Goal: Check status: Check status

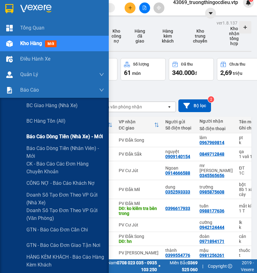
click at [90, 139] on span "Báo cáo dòng tiền (nhà xe) - mới" at bounding box center [64, 137] width 77 height 8
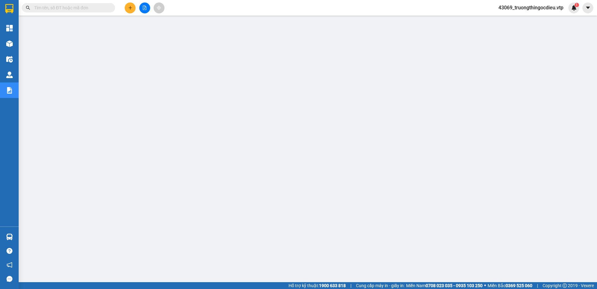
click at [67, 10] on input "text" at bounding box center [70, 7] width 73 height 7
paste input "KN08250387"
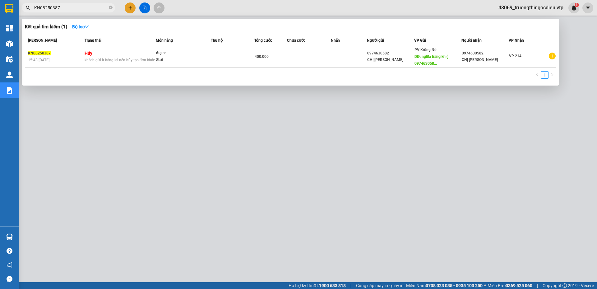
type input "KN08250387"
click at [257, 72] on div "1" at bounding box center [290, 76] width 531 height 11
